Goal: Transaction & Acquisition: Download file/media

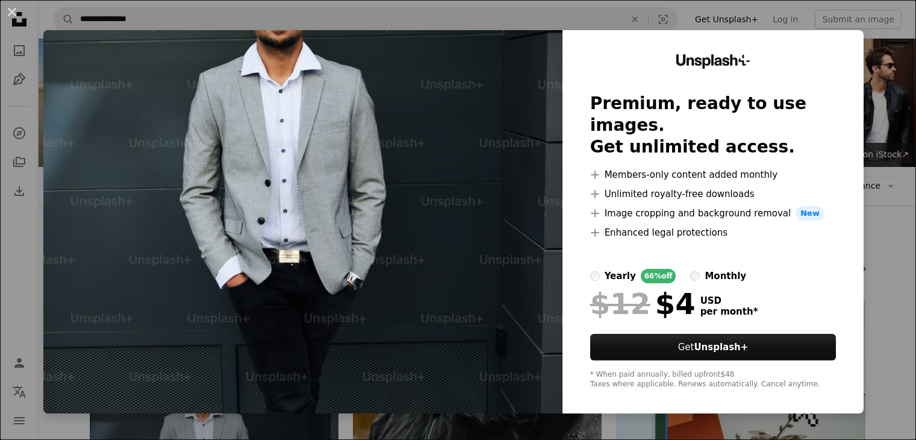
scroll to position [301, 0]
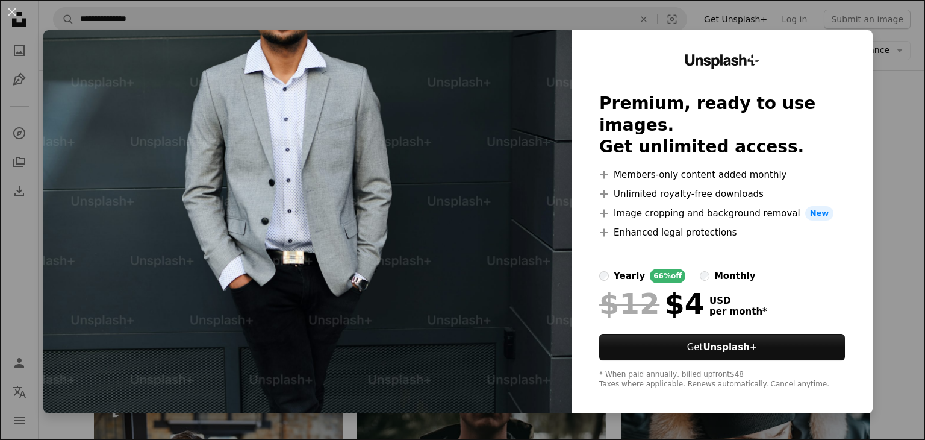
click at [898, 87] on div "An X shape Unsplash+ Premium, ready to use images. Get unlimited access. A plus…" at bounding box center [462, 220] width 925 height 440
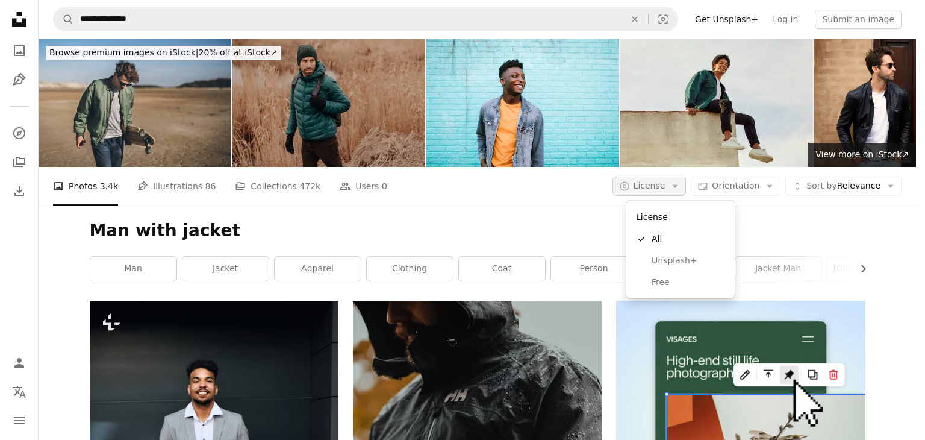
click at [666, 184] on span "License" at bounding box center [650, 186] width 32 height 10
click at [673, 278] on span "Free" at bounding box center [688, 282] width 73 height 12
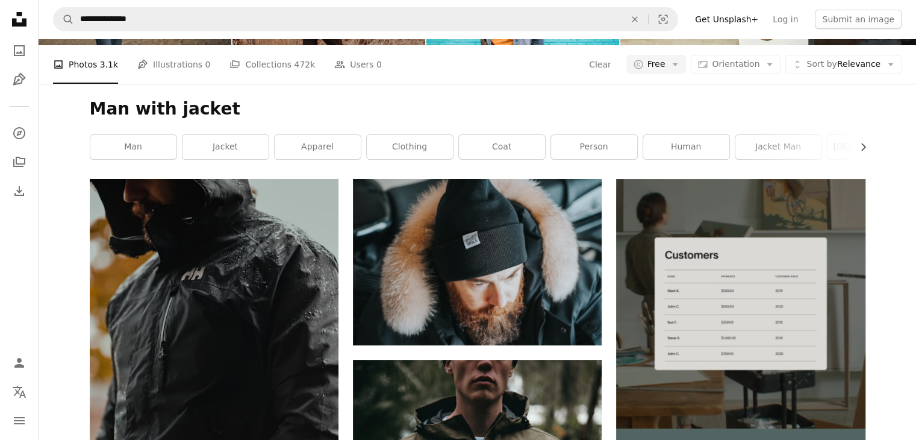
scroll to position [120, 0]
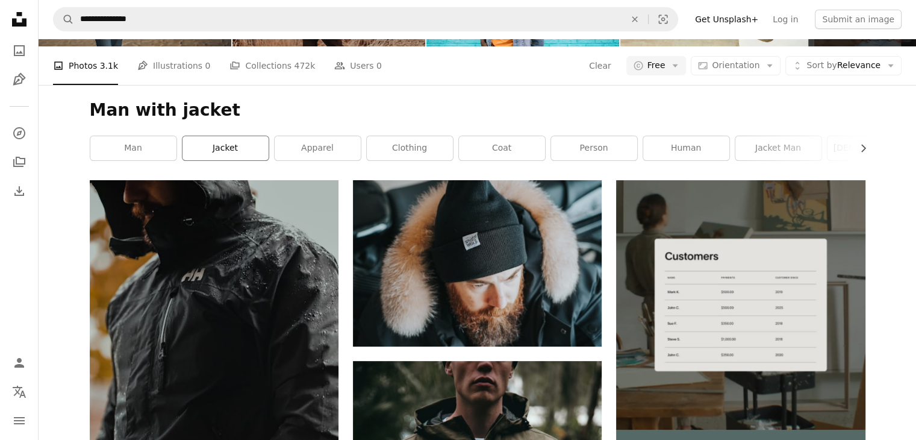
click at [228, 146] on link "jacket" at bounding box center [225, 148] width 86 height 24
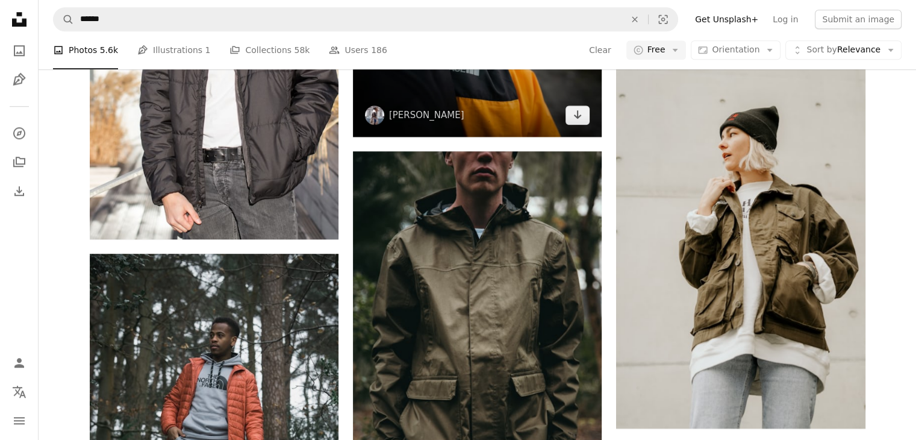
scroll to position [1205, 0]
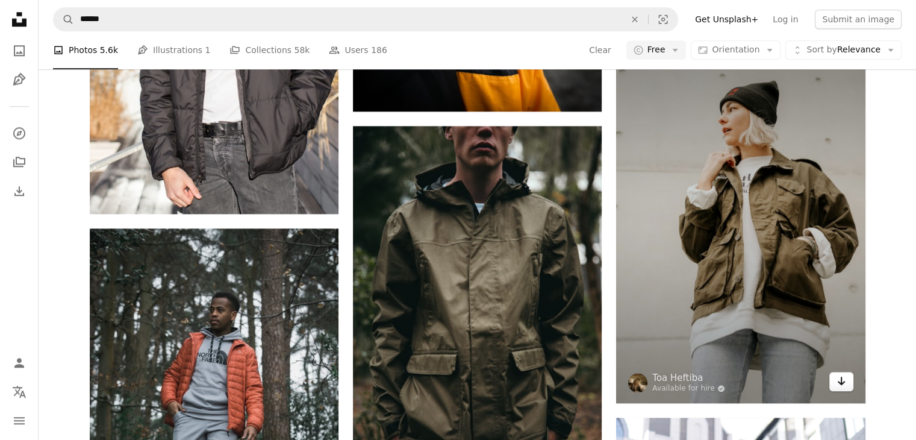
click at [843, 387] on link "Arrow pointing down" at bounding box center [841, 381] width 24 height 19
